Goal: Transaction & Acquisition: Purchase product/service

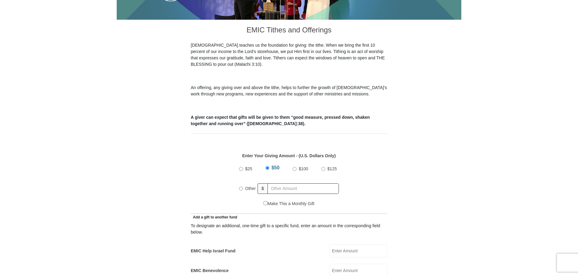
scroll to position [151, 0]
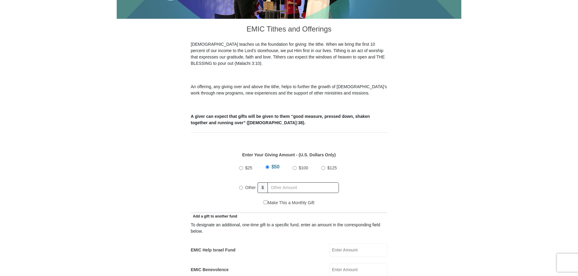
click at [242, 185] on input "Other" at bounding box center [241, 187] width 4 height 4
radio input "true"
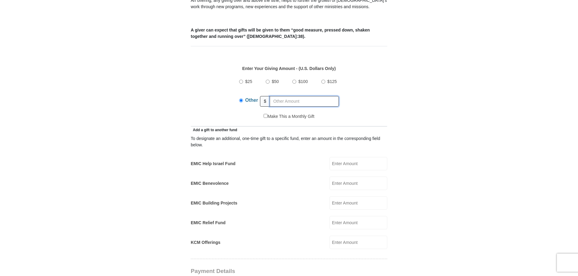
scroll to position [212, 0]
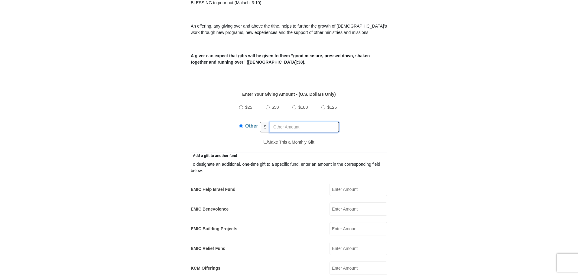
click at [296, 122] on input "text" at bounding box center [304, 127] width 69 height 11
drag, startPoint x: 282, startPoint y: 121, endPoint x: 282, endPoint y: 118, distance: 3.3
click at [282, 122] on input "text" at bounding box center [304, 127] width 69 height 11
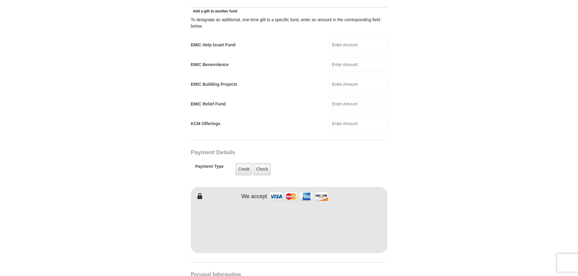
scroll to position [363, 0]
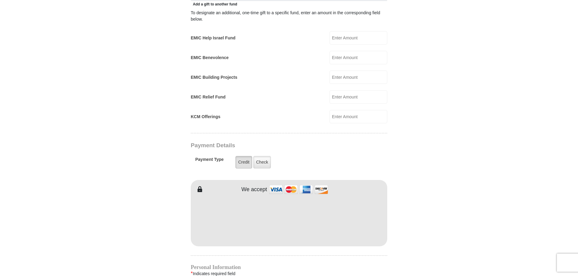
type input "256"
click at [244, 156] on label "Credit" at bounding box center [244, 162] width 17 height 12
click at [0, 0] on input "Credit" at bounding box center [0, 0] width 0 height 0
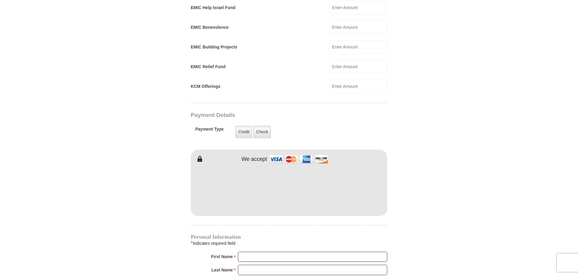
click at [280, 91] on div "EMIC Tithes and Offerings The Bible teaches us the foundation for giving: the t…" at bounding box center [289, 146] width 197 height 739
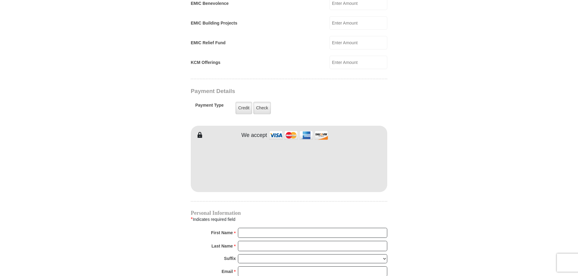
scroll to position [454, 0]
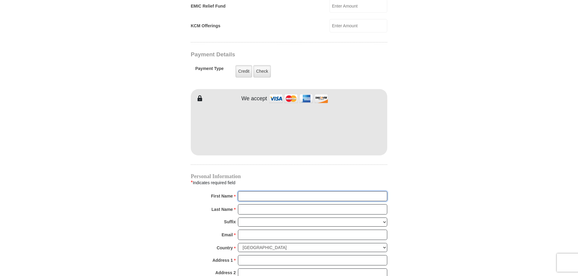
click at [250, 191] on input "First Name *" at bounding box center [312, 196] width 149 height 10
type input "Joshua"
click at [256, 204] on input "Last Name *" at bounding box center [312, 209] width 149 height 10
type input "Samuel"
click at [256, 217] on select "Jr Sr I II III IV V VI" at bounding box center [312, 221] width 149 height 9
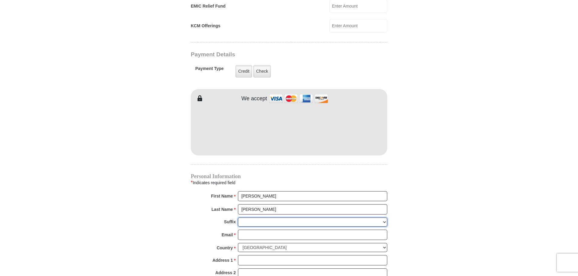
click at [256, 217] on select "Jr Sr I II III IV V VI" at bounding box center [312, 221] width 149 height 9
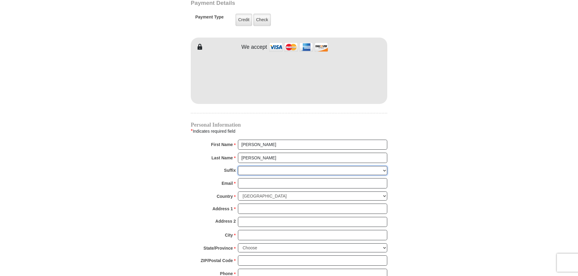
scroll to position [514, 0]
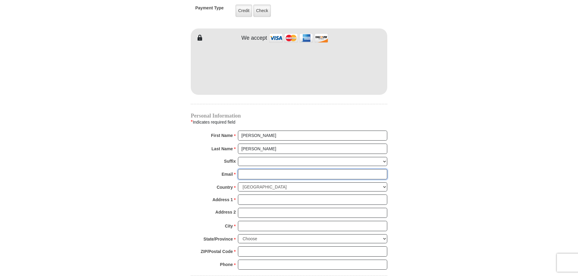
drag, startPoint x: 252, startPoint y: 169, endPoint x: 252, endPoint y: 165, distance: 4.2
click at [252, 169] on input "Email *" at bounding box center [312, 174] width 149 height 10
type input "joshuasamuel.729@gmail.com"
type input "11698 Brompton Dr"
type input "Frisco"
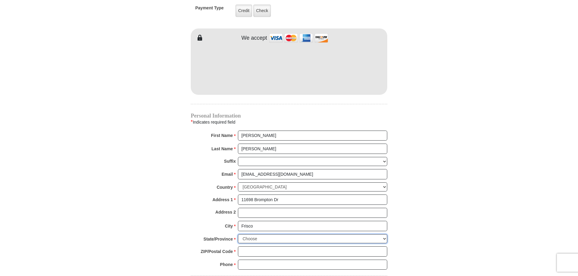
select select "TX"
type input "75035"
type input "4255162264"
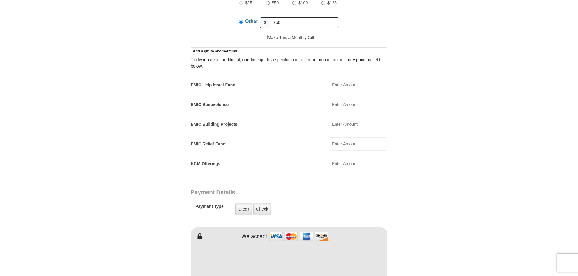
scroll to position [300, 0]
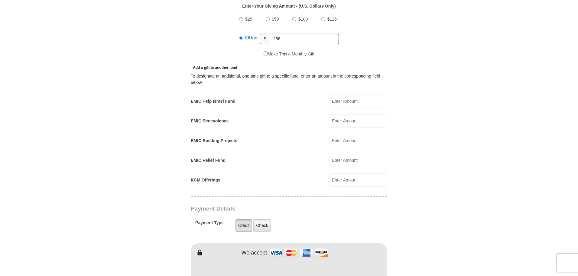
click at [241, 219] on label "Credit" at bounding box center [244, 225] width 17 height 12
click at [0, 0] on input "Credit" at bounding box center [0, 0] width 0 height 0
click at [198, 206] on div "Payment Details Payment Type Credit Credit Check Check" at bounding box center [268, 221] width 154 height 33
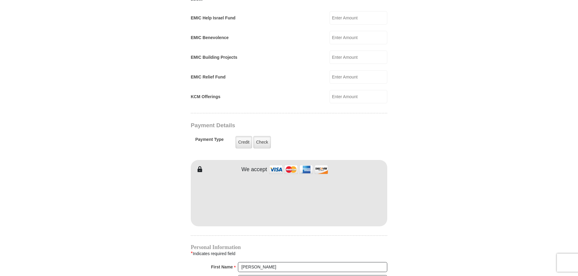
scroll to position [390, 0]
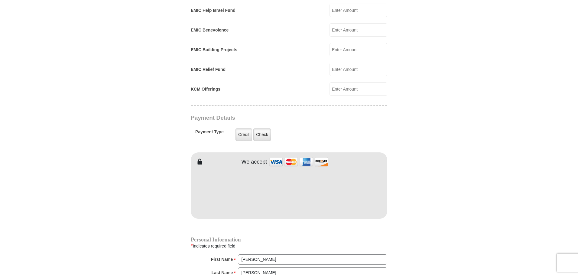
click at [167, 136] on form "Eagle Mountain International Church Online Giving Because of gifts like yours, …" at bounding box center [289, 76] width 345 height 885
click at [175, 192] on form "Eagle Mountain International Church Online Giving Because of gifts like yours, …" at bounding box center [289, 76] width 345 height 885
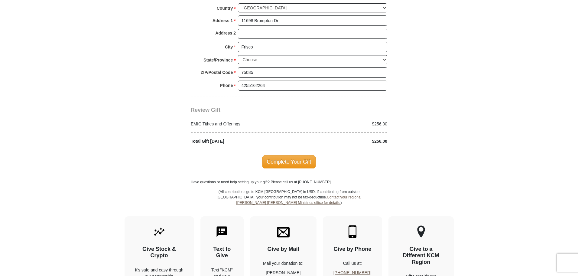
scroll to position [723, 0]
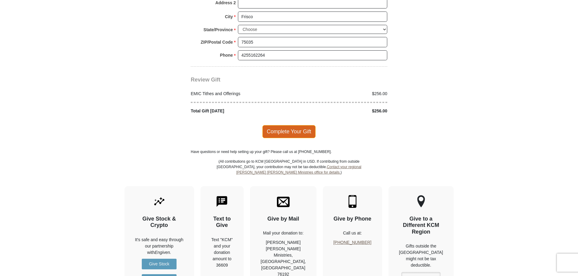
click at [273, 125] on span "Complete Your Gift" at bounding box center [290, 131] width 54 height 13
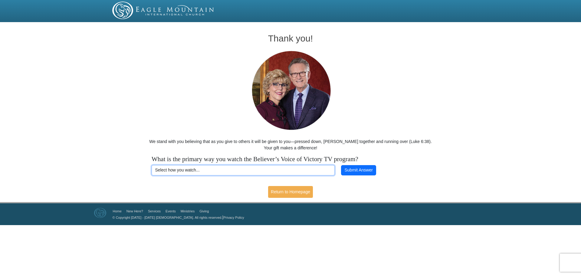
click at [323, 168] on select "Select how you watch... Daystar Morning Daystar Evening [DOMAIN_NAME] [DOMAIN_N…" at bounding box center [243, 170] width 183 height 10
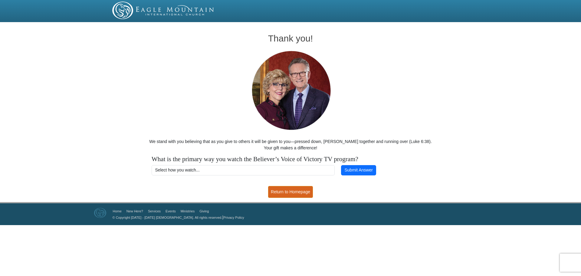
click at [309, 191] on link "Return to Homepage" at bounding box center [290, 192] width 45 height 12
